Goal: Find specific page/section: Find specific page/section

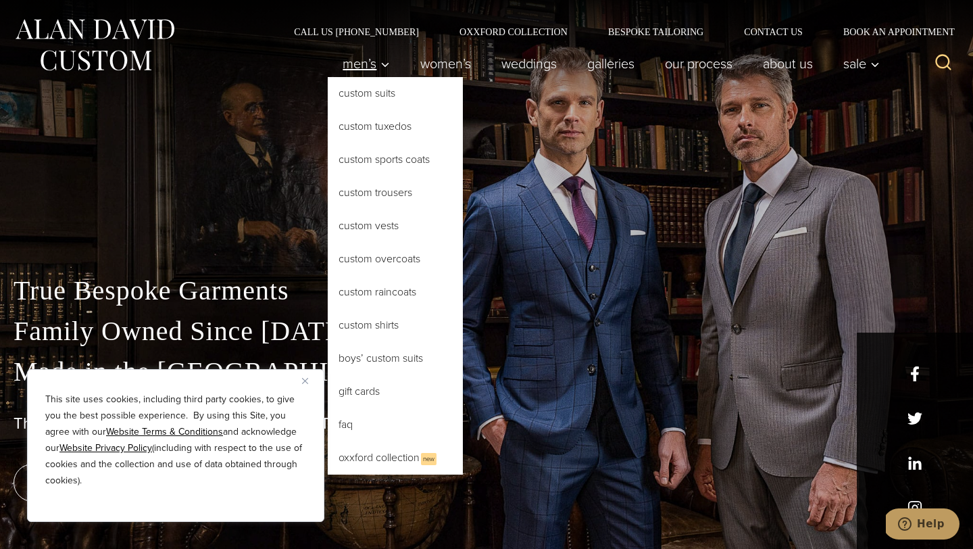
click at [379, 66] on icon "Primary Navigation" at bounding box center [385, 65] width 12 height 12
click at [375, 127] on link "Custom Tuxedos" at bounding box center [395, 126] width 135 height 32
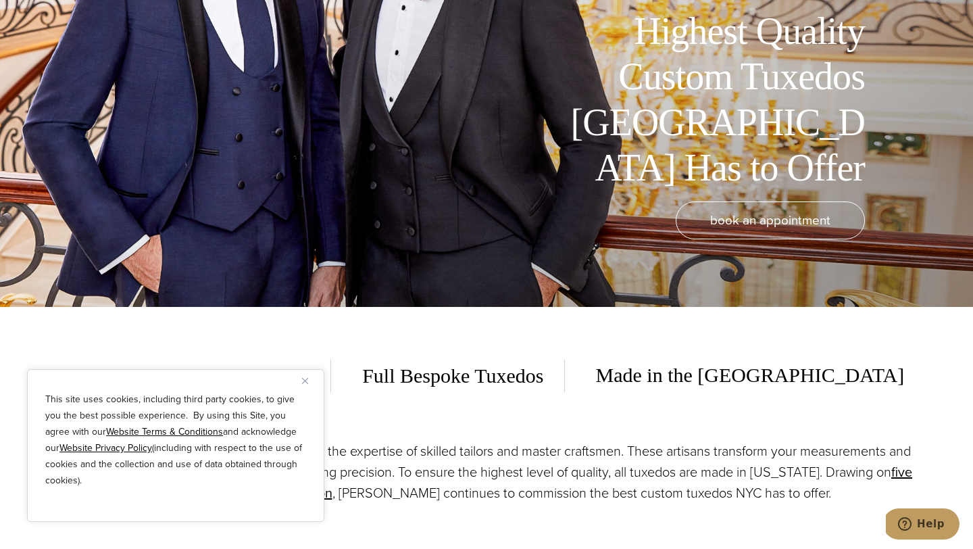
scroll to position [471, 0]
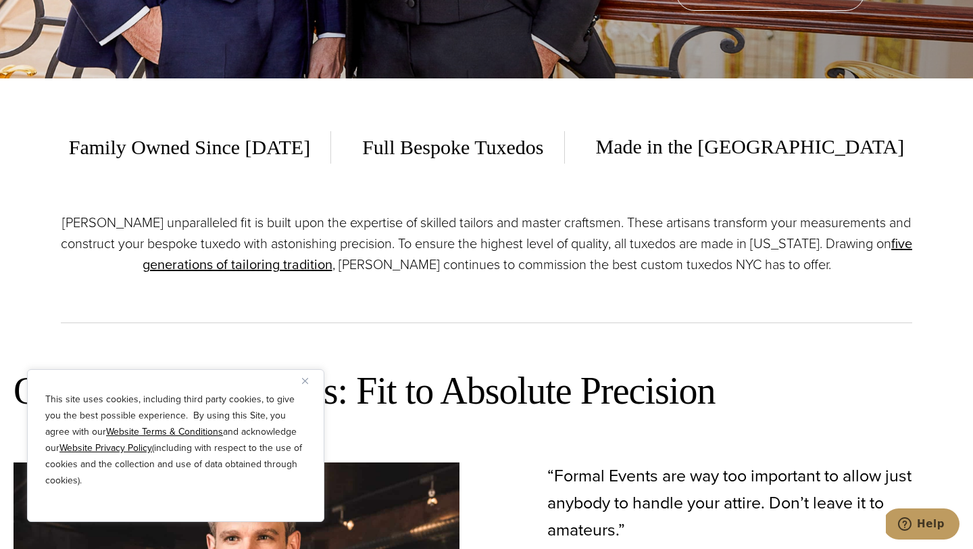
click at [312, 381] on button "Close" at bounding box center [310, 380] width 16 height 16
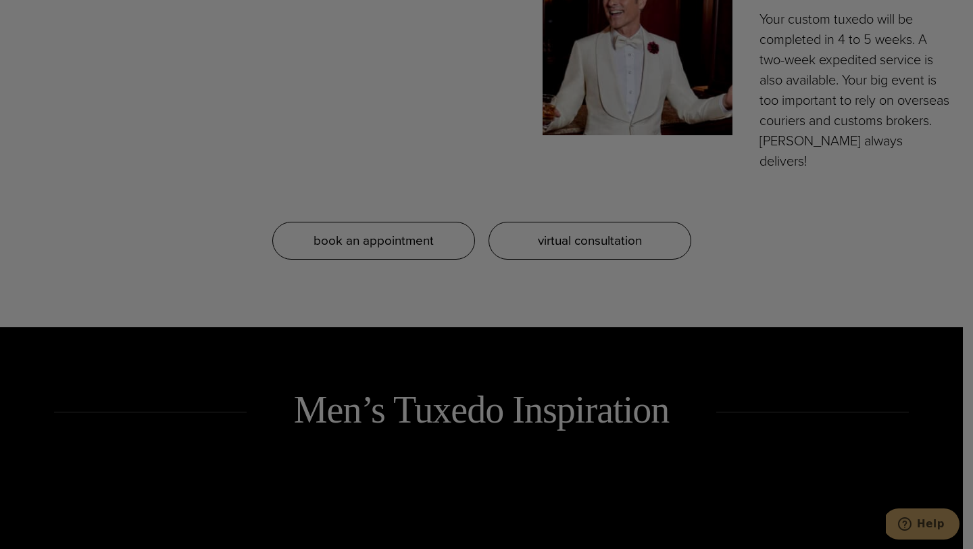
scroll to position [0, 0]
